Goal: Information Seeking & Learning: Learn about a topic

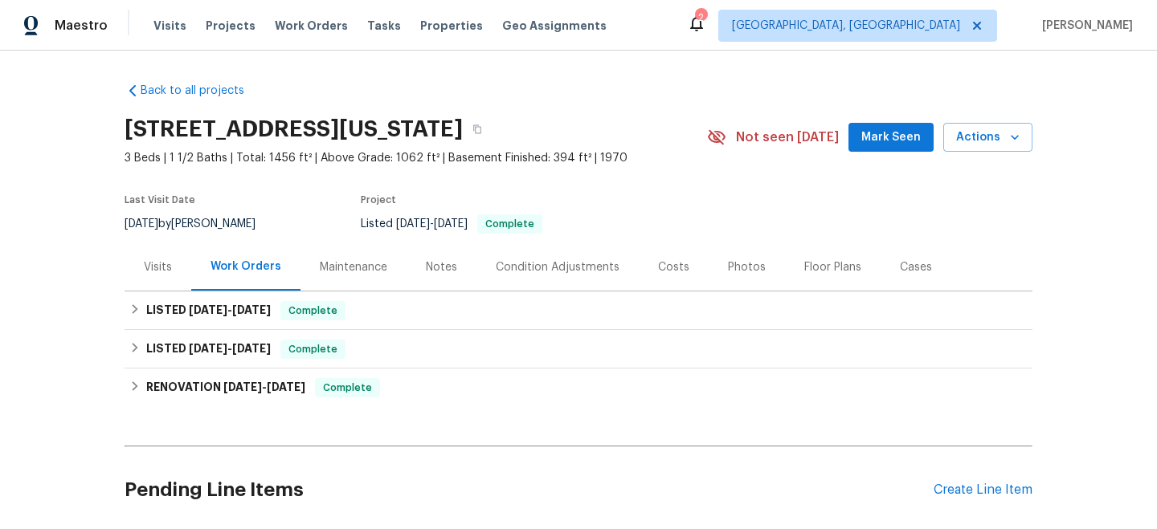
click at [161, 268] on div "Visits" at bounding box center [158, 268] width 28 height 16
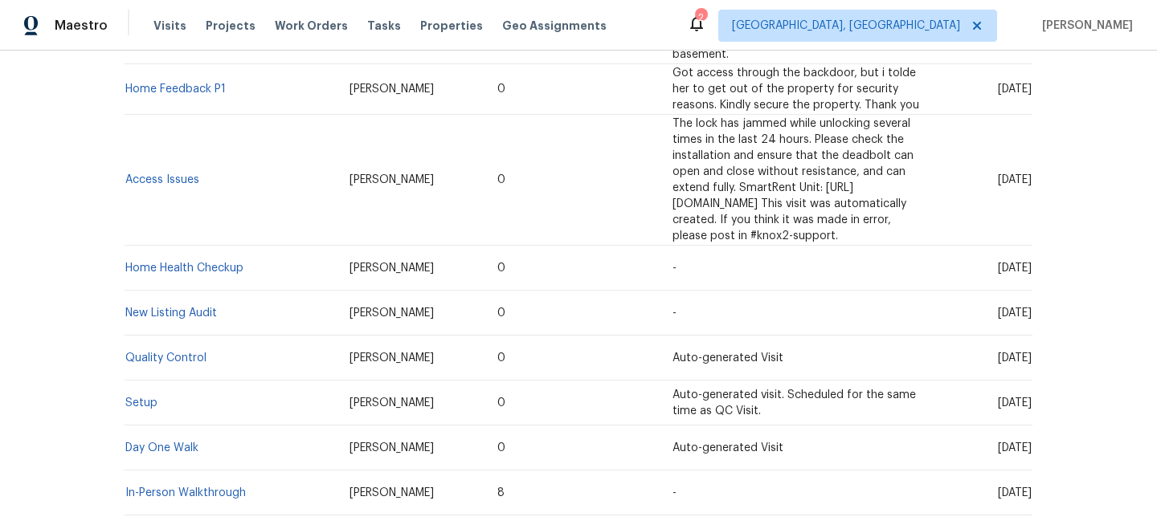
scroll to position [599, 0]
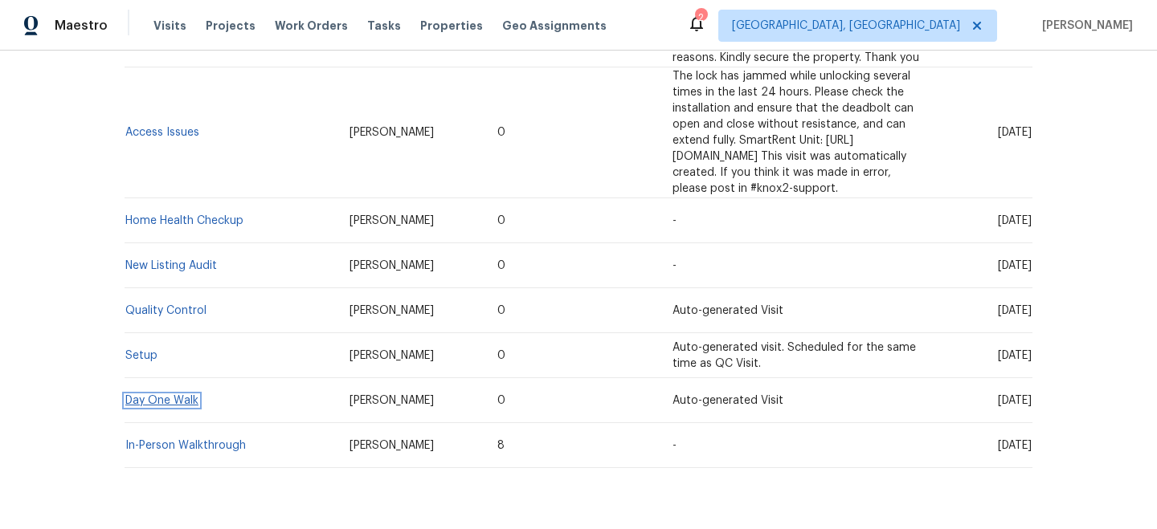
click at [176, 395] on link "Day One Walk" at bounding box center [161, 400] width 73 height 11
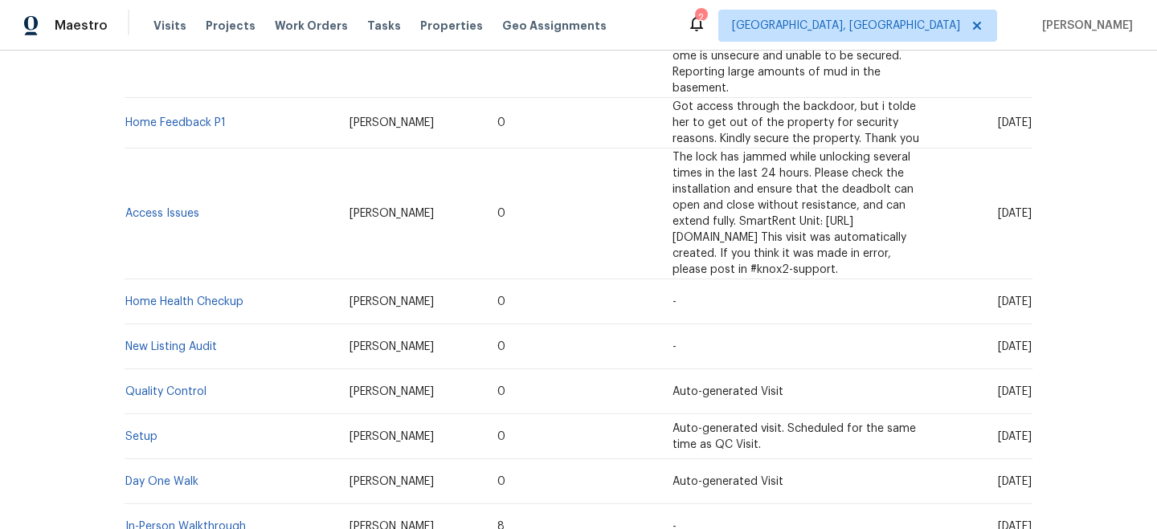
scroll to position [517, 0]
click at [145, 416] on td "Setup" at bounding box center [231, 438] width 212 height 45
click at [141, 433] on link "Setup" at bounding box center [141, 438] width 32 height 11
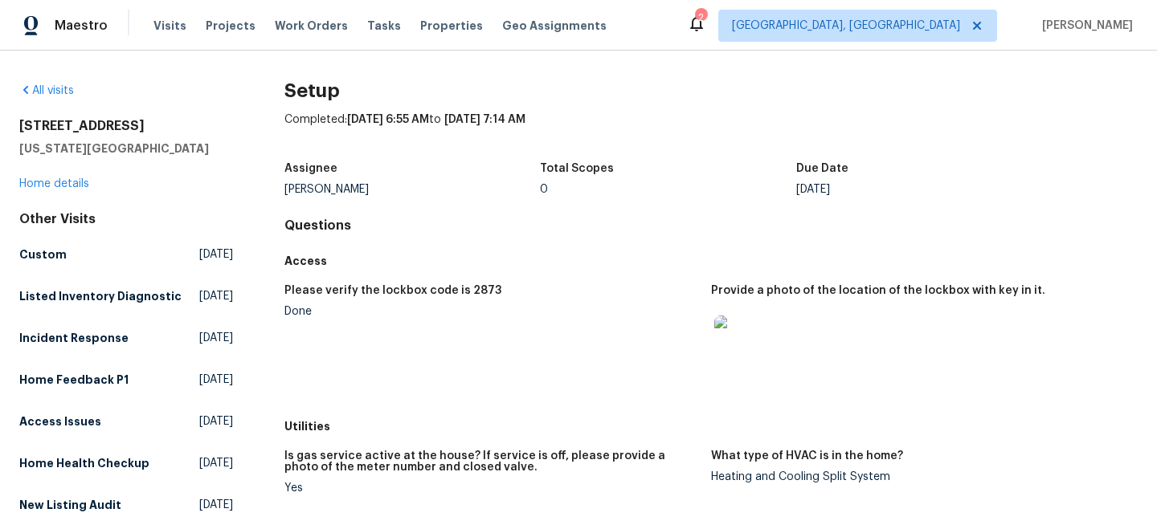
click at [750, 348] on img at bounding box center [739, 341] width 51 height 51
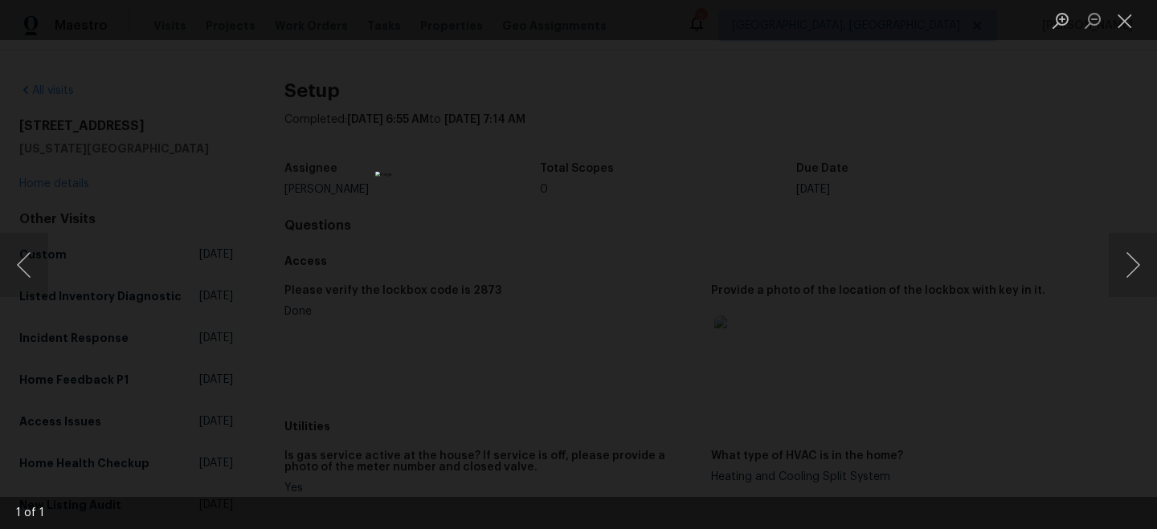
click at [749, 348] on div "Lightbox" at bounding box center [578, 264] width 1157 height 529
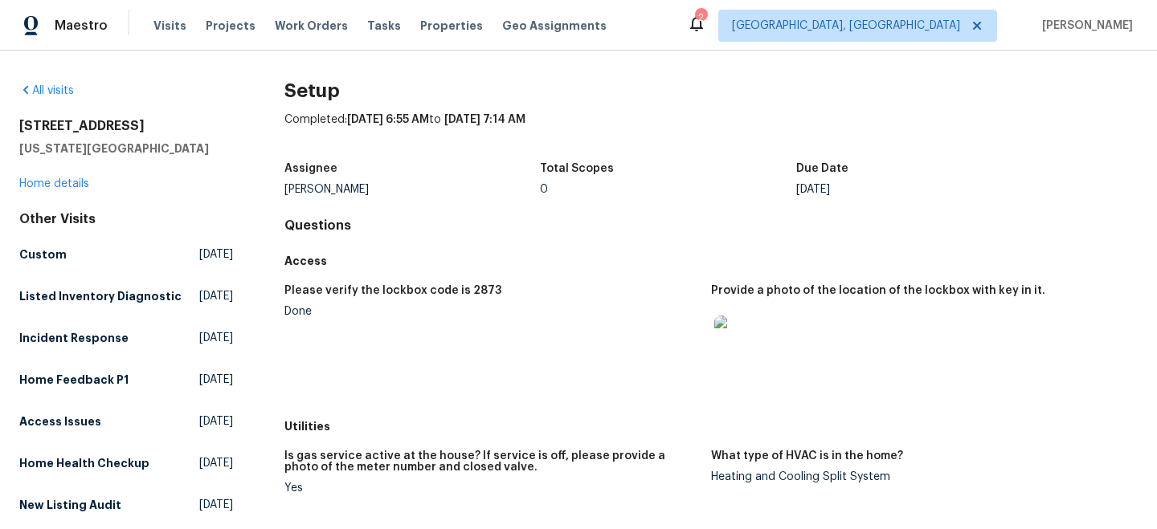
click at [751, 349] on img at bounding box center [739, 341] width 51 height 51
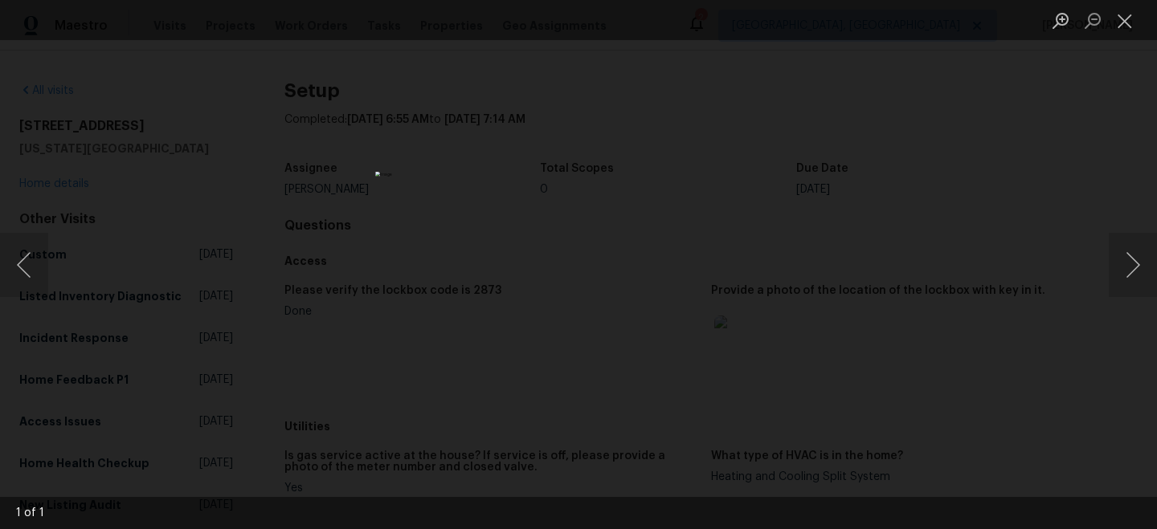
click at [840, 189] on div "Lightbox" at bounding box center [578, 264] width 1157 height 529
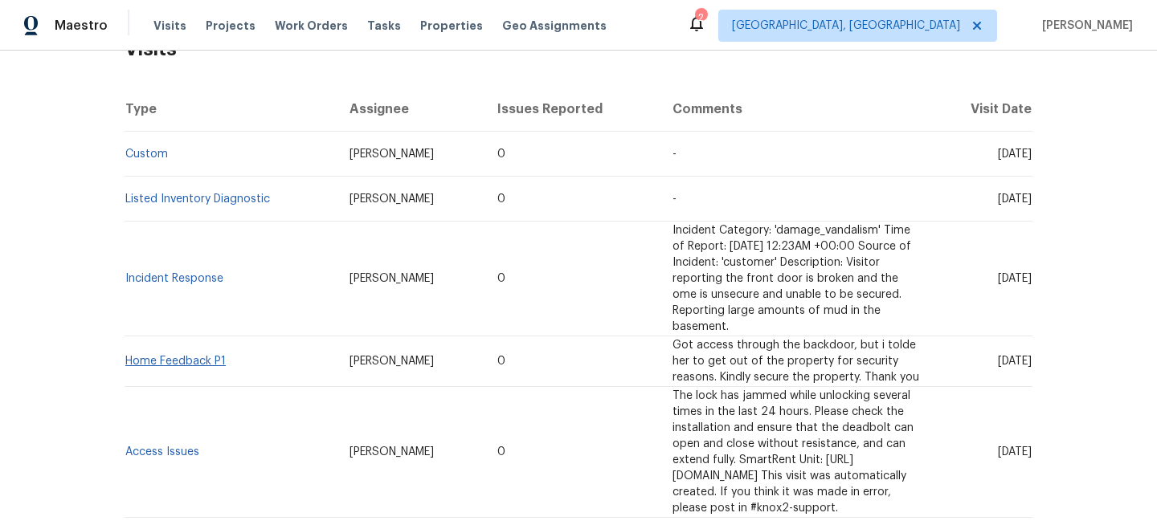
scroll to position [276, 0]
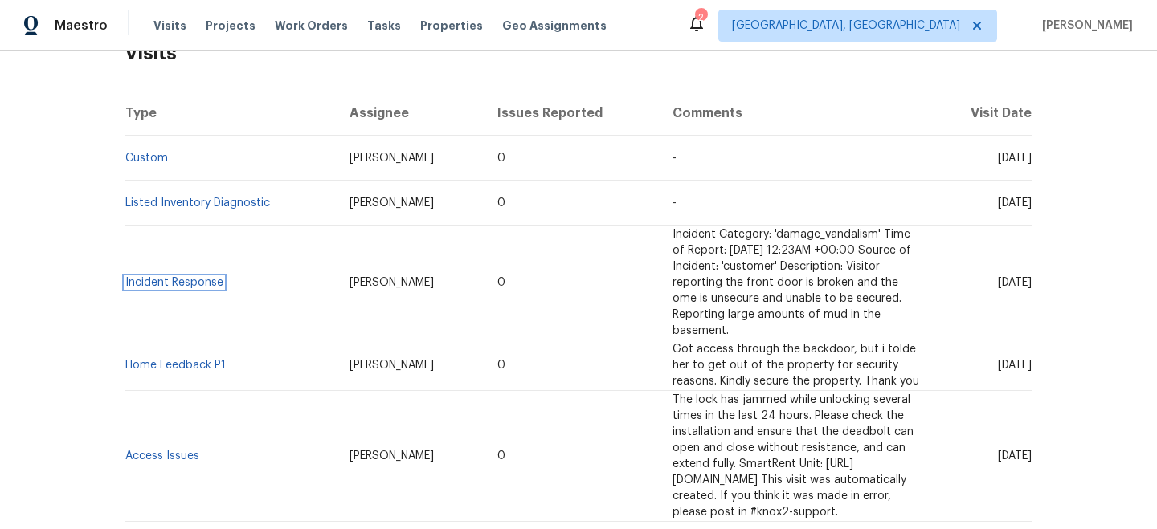
click at [162, 277] on link "Incident Response" at bounding box center [174, 282] width 98 height 11
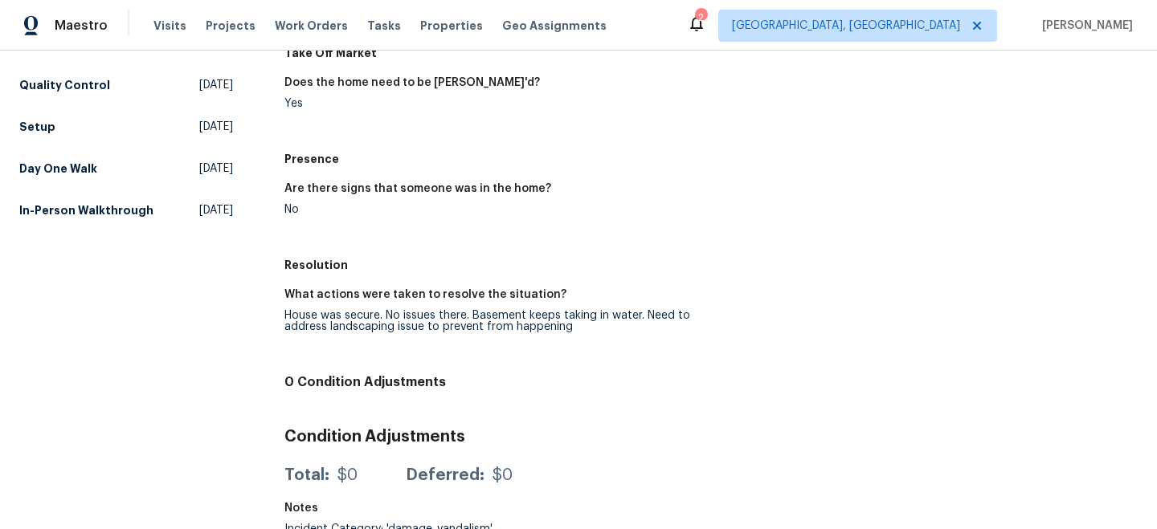
scroll to position [503, 0]
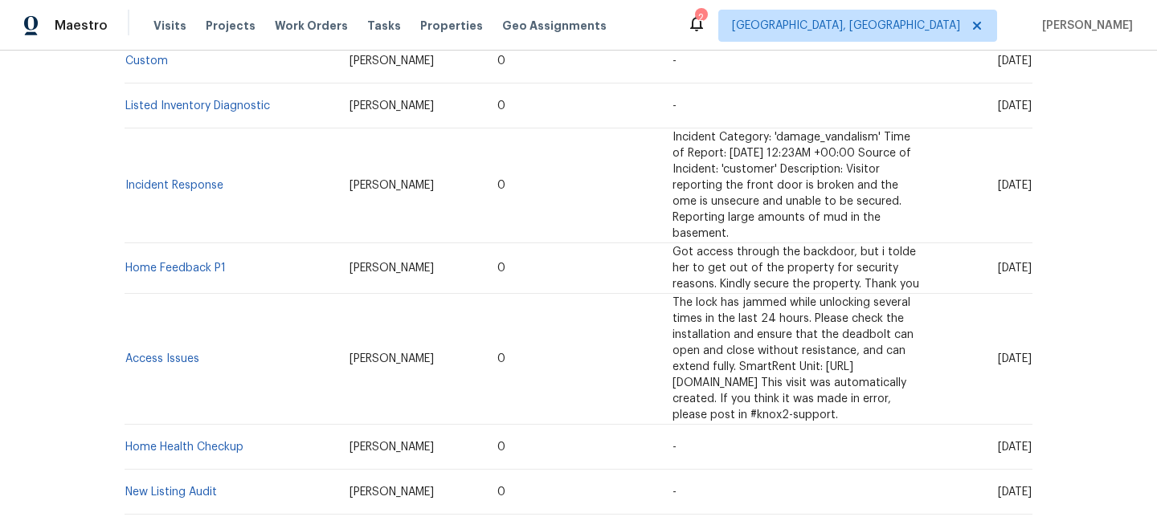
scroll to position [371, 0]
click at [178, 264] on link "Home Feedback P1" at bounding box center [175, 269] width 100 height 11
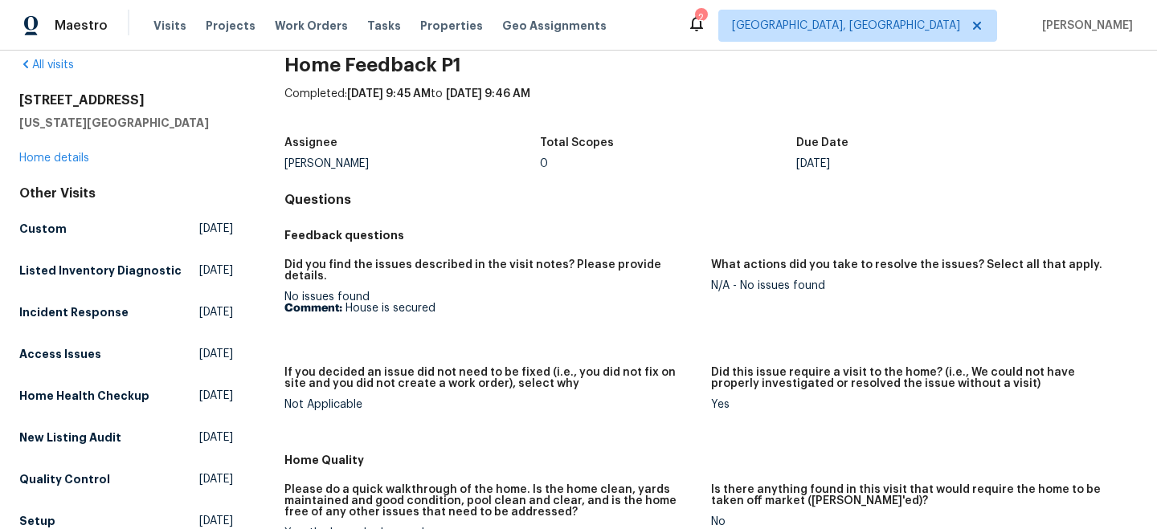
scroll to position [24, 0]
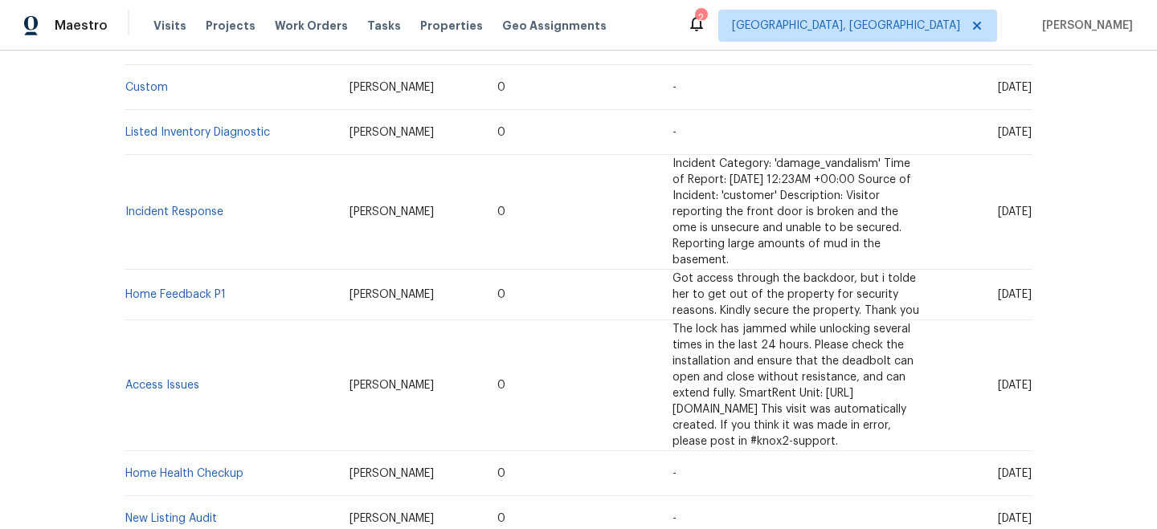
scroll to position [347, 0]
click at [169, 379] on link "Access Issues" at bounding box center [162, 384] width 74 height 11
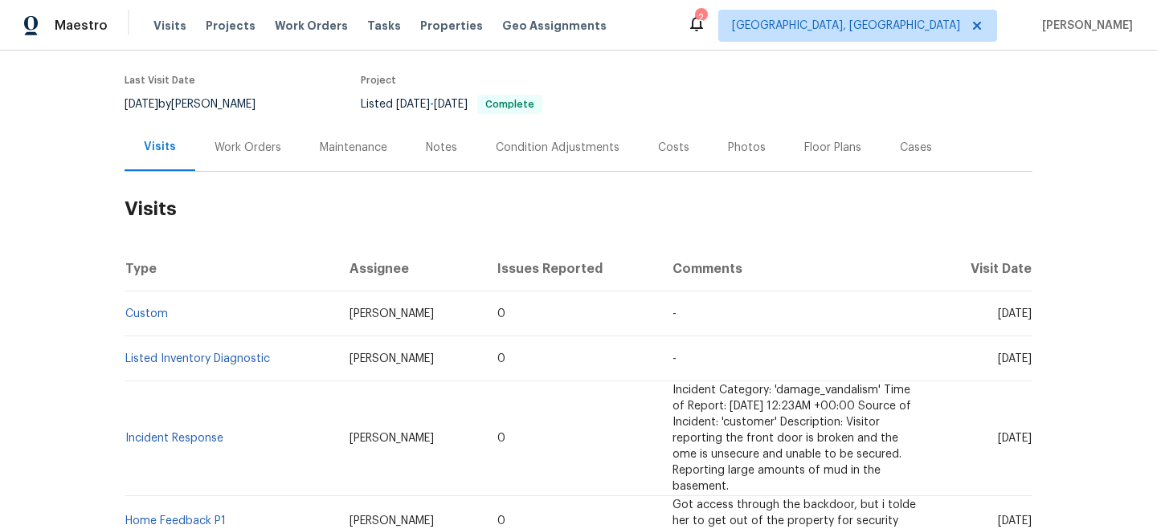
scroll to position [141, 0]
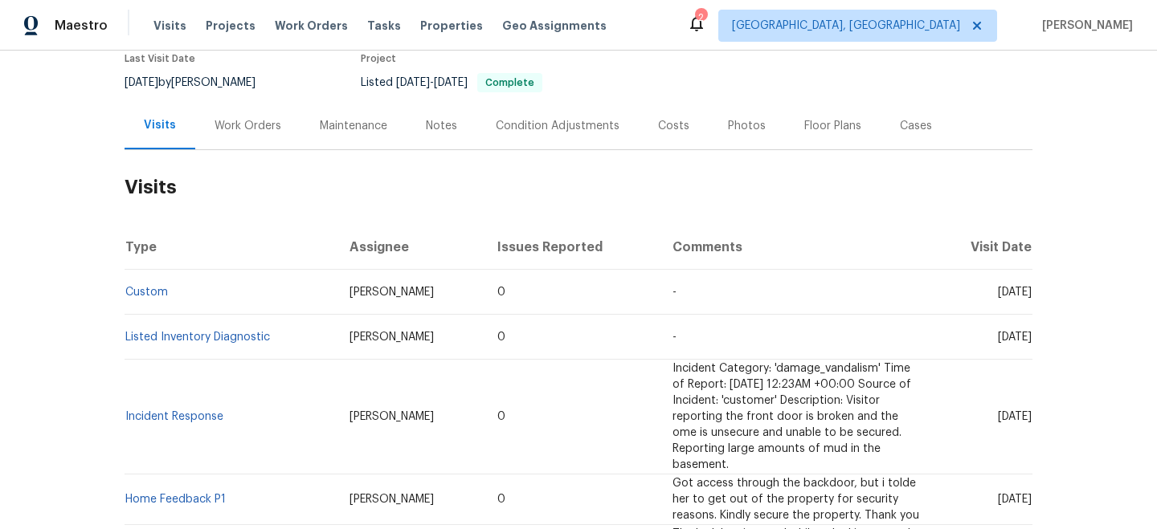
click at [147, 299] on td "Custom" at bounding box center [231, 292] width 212 height 45
click at [147, 294] on link "Custom" at bounding box center [146, 292] width 43 height 11
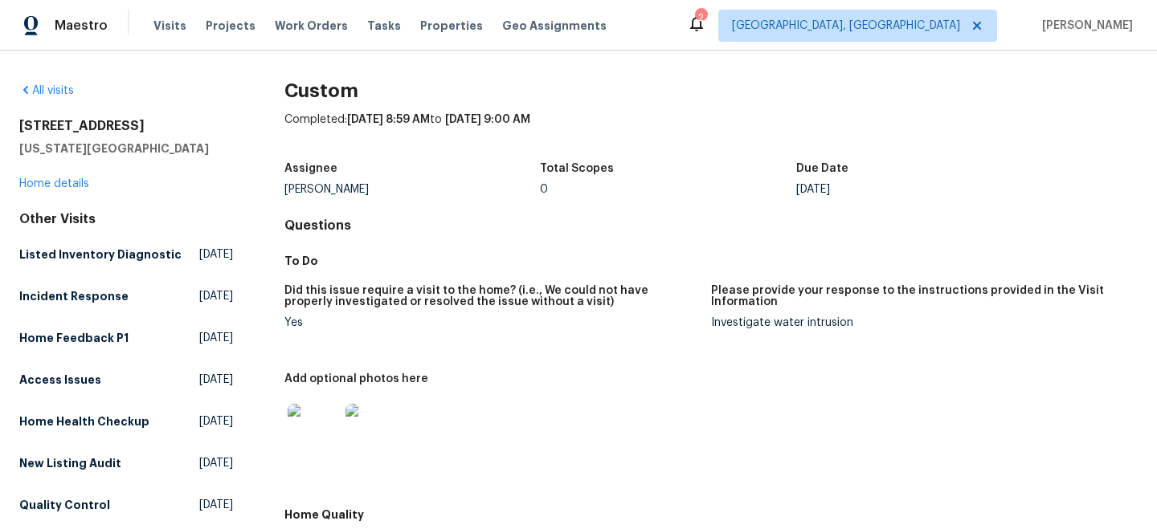
click at [330, 435] on img at bounding box center [313, 429] width 51 height 51
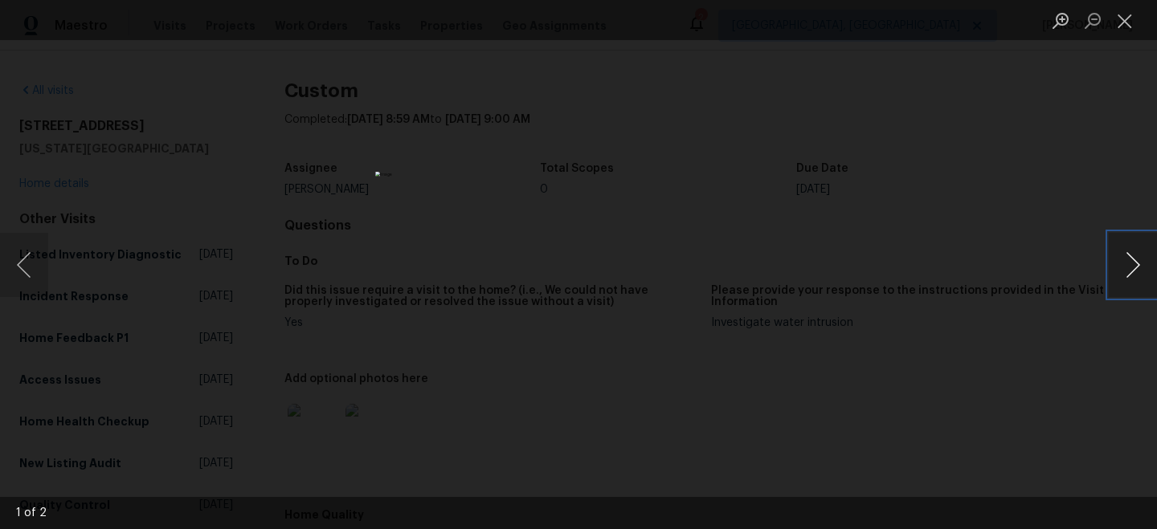
click at [1135, 269] on button "Next image" at bounding box center [1133, 265] width 48 height 64
click at [1077, 174] on div "Lightbox" at bounding box center [578, 264] width 1157 height 529
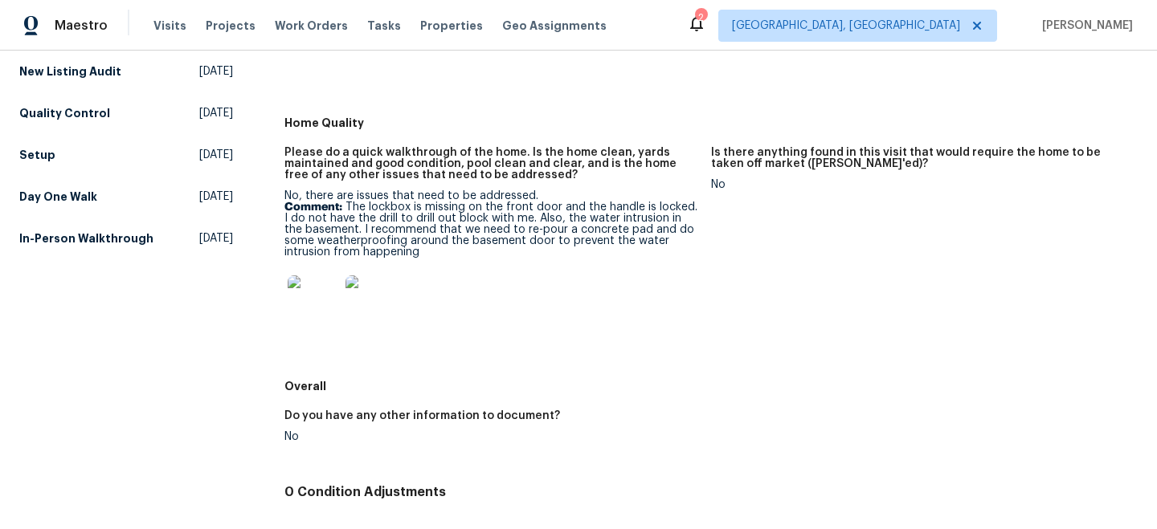
scroll to position [342, 0]
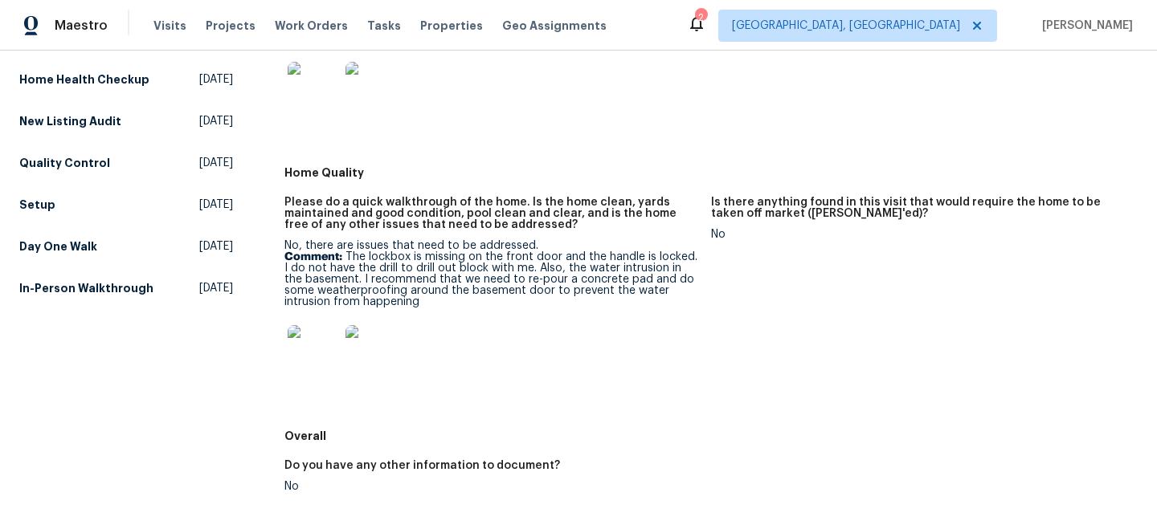
click at [317, 340] on img at bounding box center [313, 350] width 51 height 51
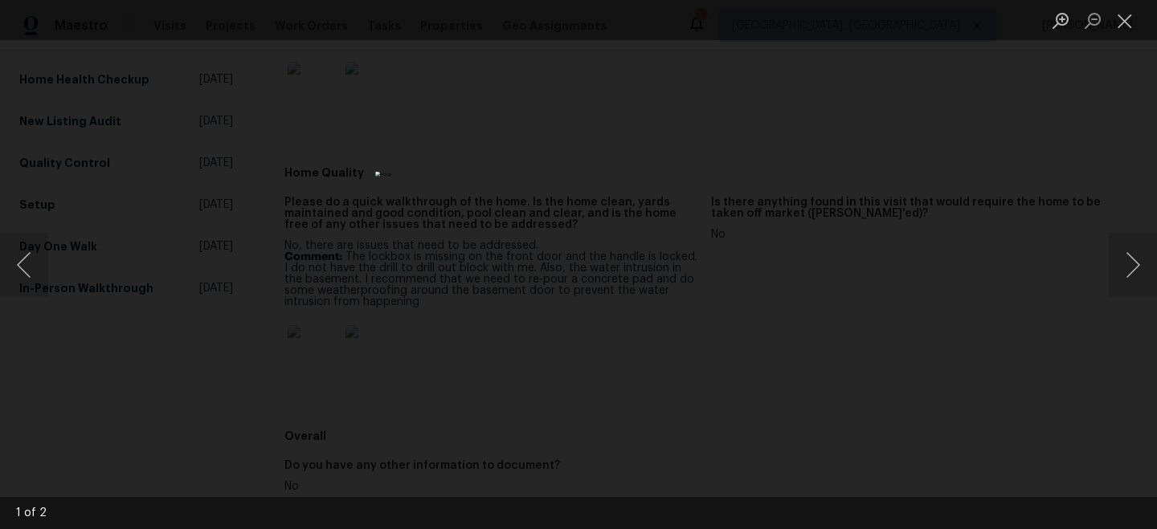
click at [1011, 189] on div "Lightbox" at bounding box center [578, 264] width 1157 height 529
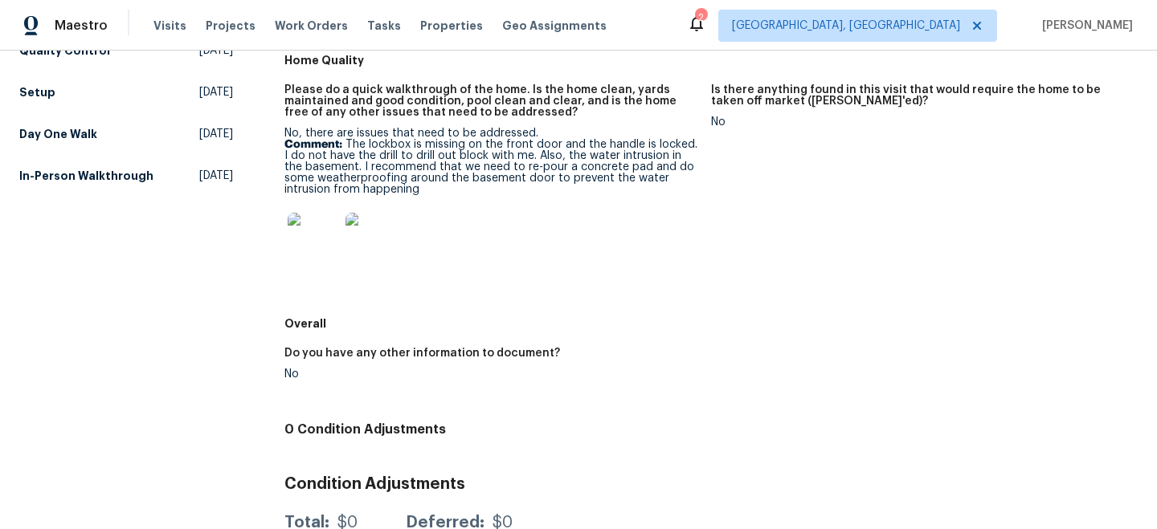
scroll to position [452, 0]
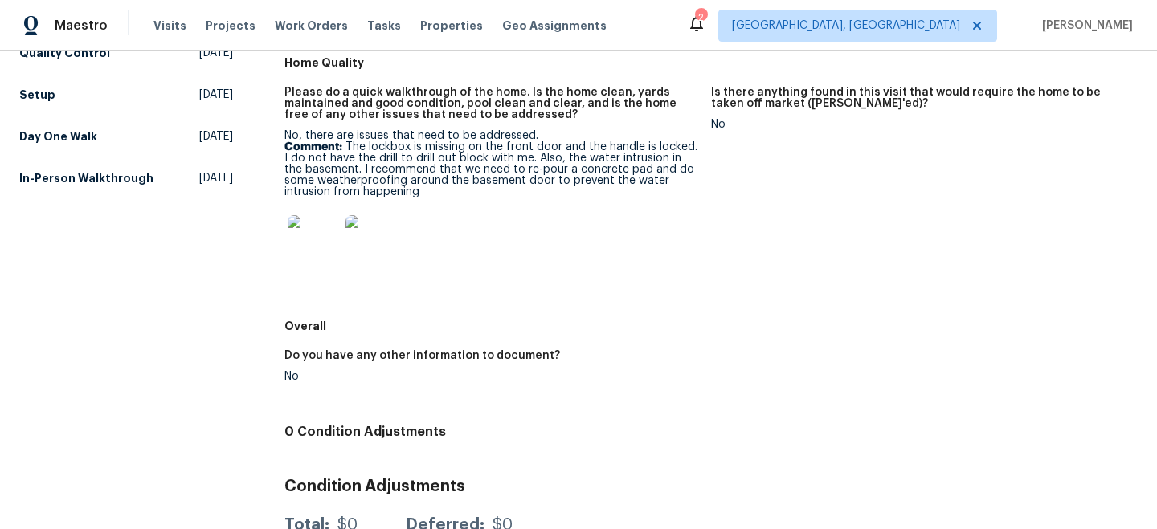
click at [312, 239] on img at bounding box center [313, 240] width 51 height 51
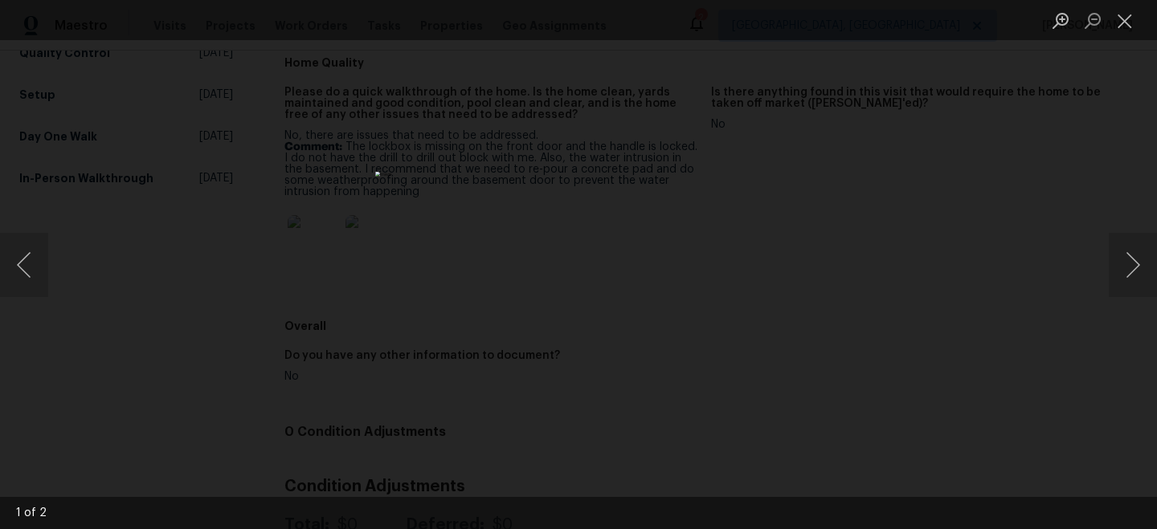
click at [886, 199] on div "Lightbox" at bounding box center [578, 264] width 1157 height 529
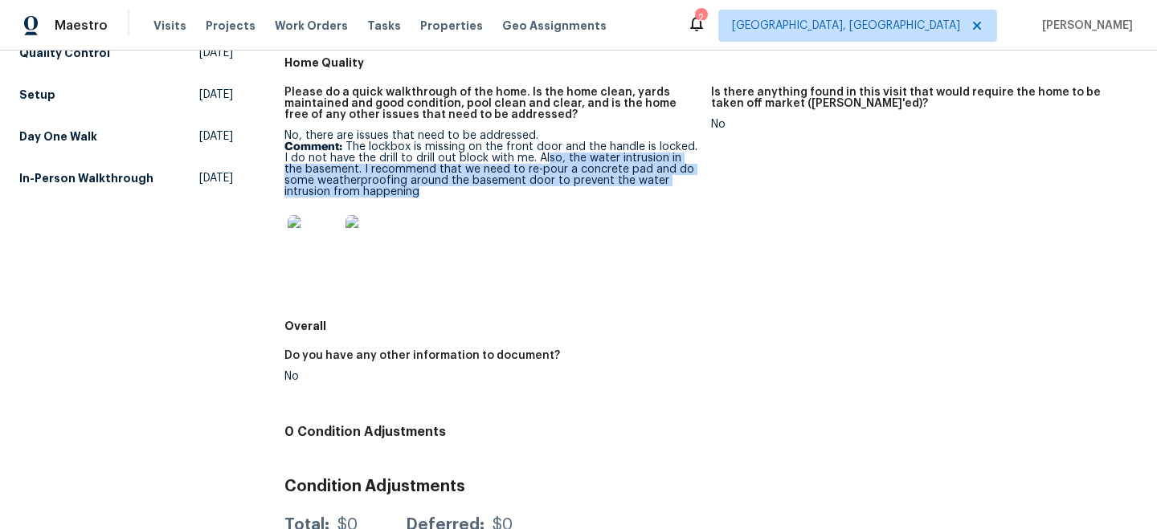
drag, startPoint x: 540, startPoint y: 158, endPoint x: 570, endPoint y: 194, distance: 46.2
click at [571, 194] on p "Comment: The lockbox is missing on the front door and the handle is locked. I d…" at bounding box center [491, 169] width 414 height 56
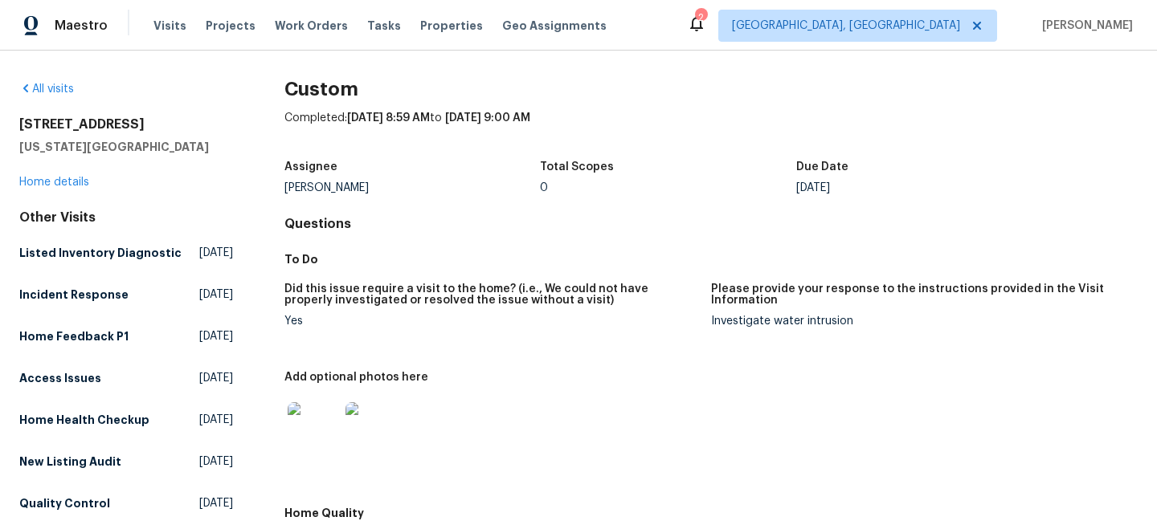
scroll to position [0, 0]
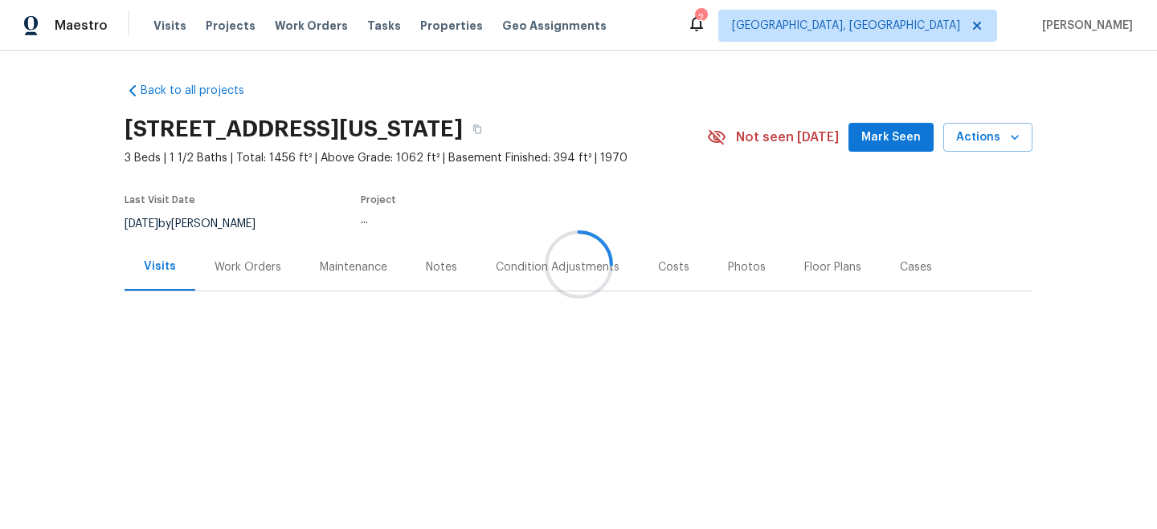
drag, startPoint x: 457, startPoint y: 268, endPoint x: 439, endPoint y: 268, distance: 18.5
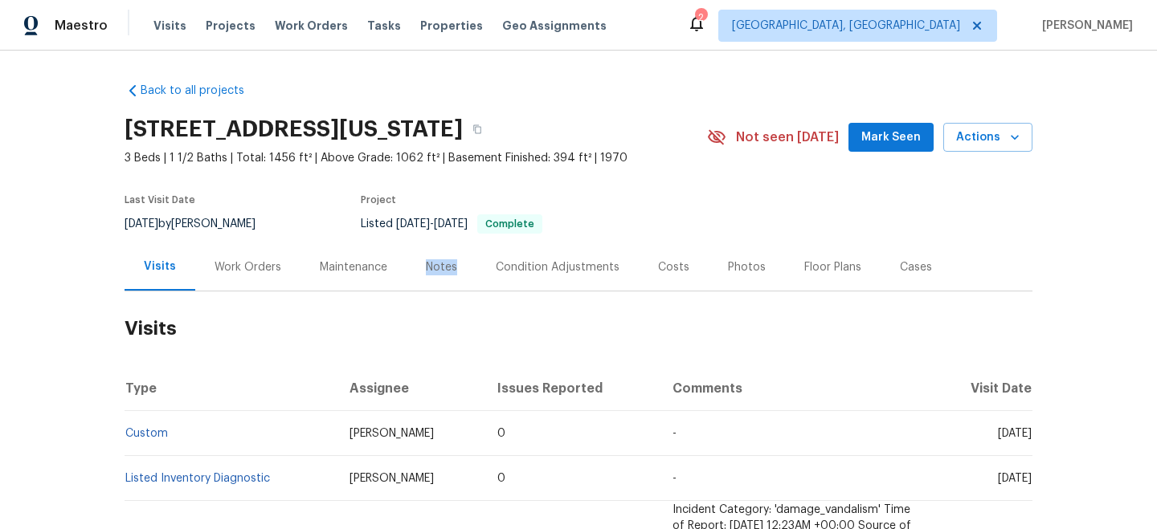
click at [439, 268] on div "Notes" at bounding box center [441, 268] width 31 height 16
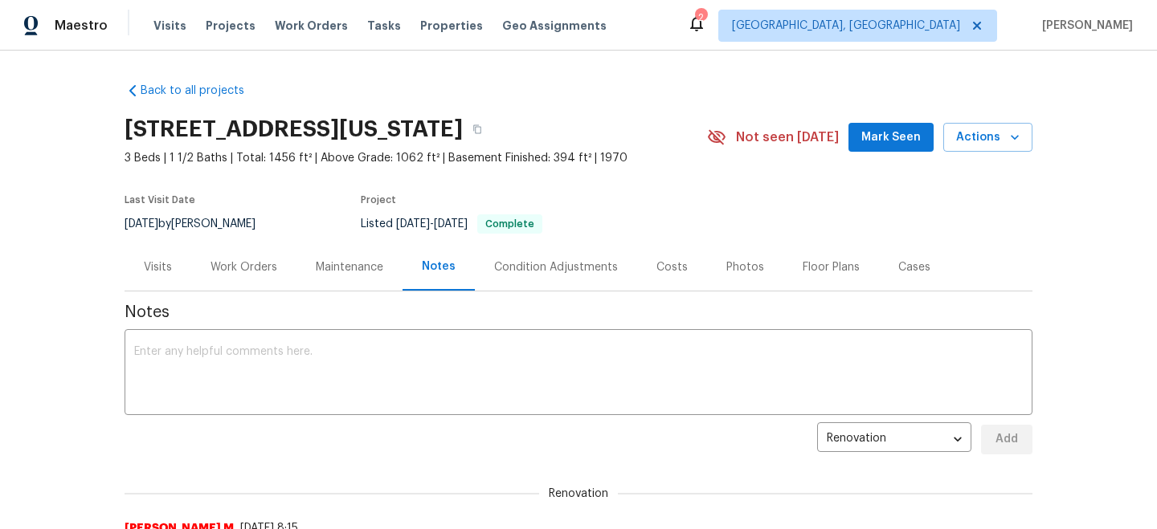
click at [523, 272] on div "Condition Adjustments" at bounding box center [556, 268] width 124 height 16
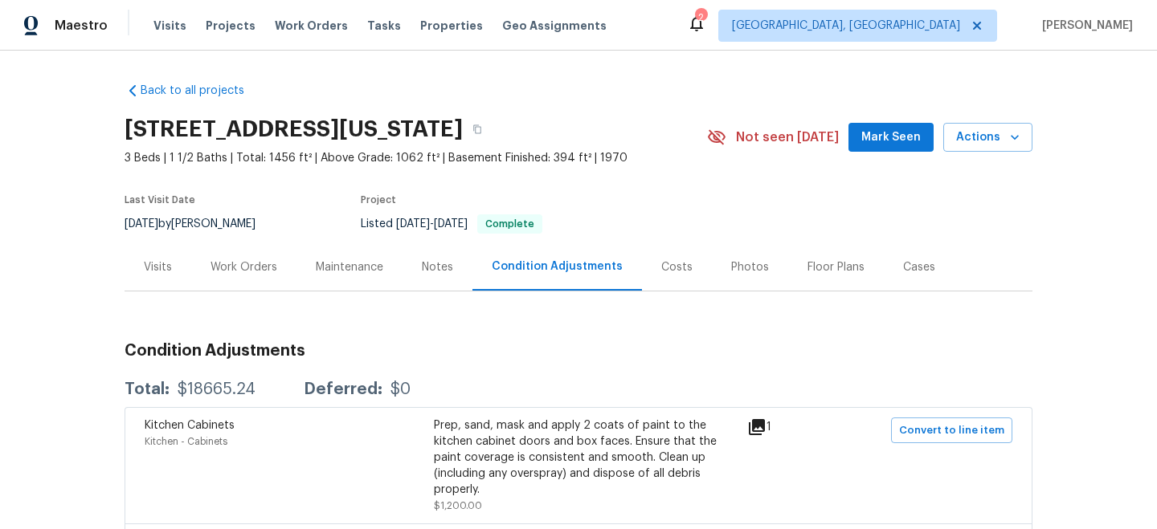
click at [415, 264] on div "Notes" at bounding box center [438, 266] width 70 height 47
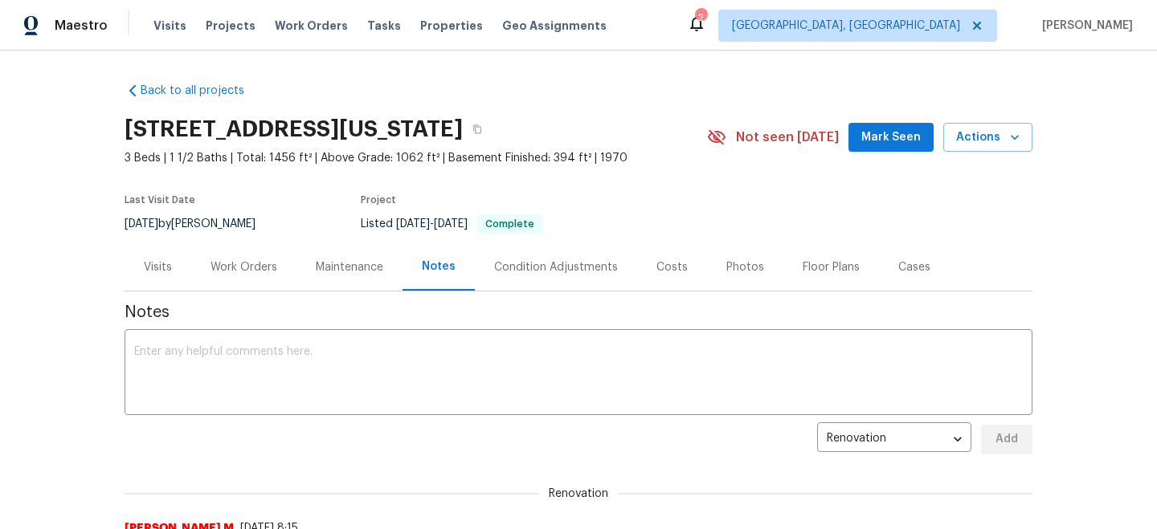
click at [149, 276] on div "Visits" at bounding box center [158, 266] width 67 height 47
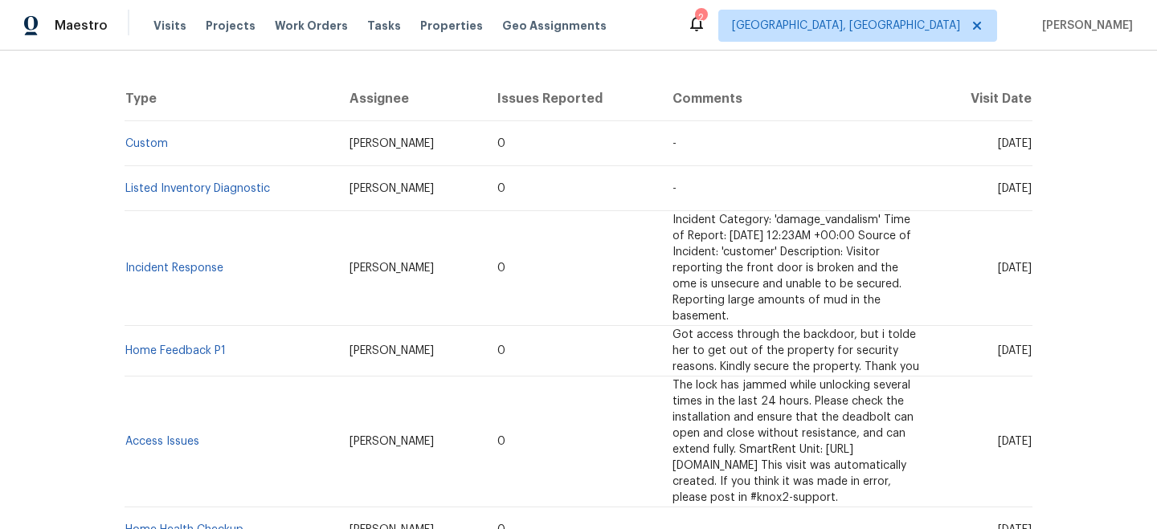
scroll to position [289, 0]
click at [176, 346] on link "Home Feedback P1" at bounding box center [175, 351] width 100 height 11
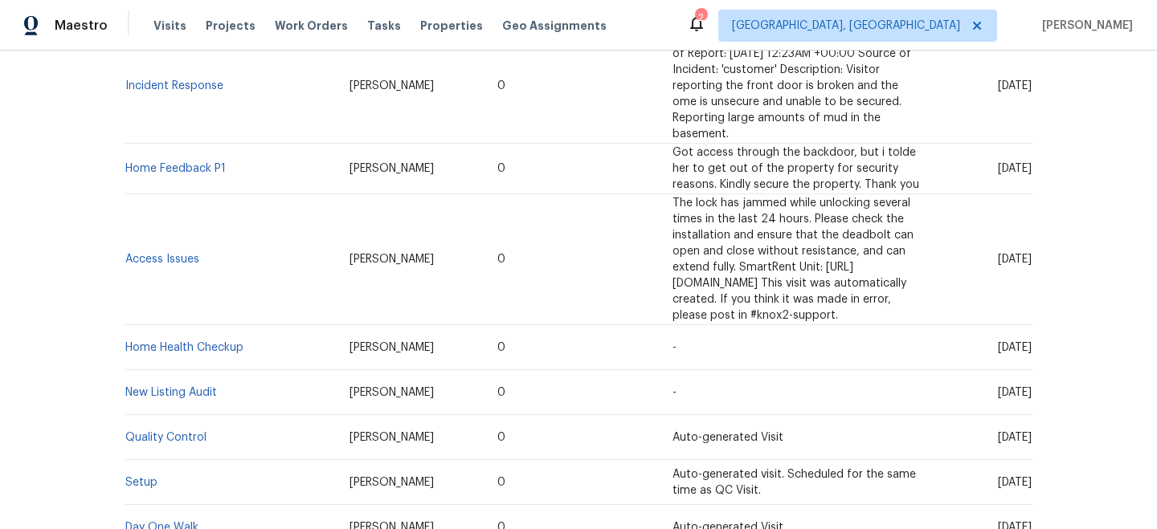
scroll to position [470, 0]
